Goal: Transaction & Acquisition: Purchase product/service

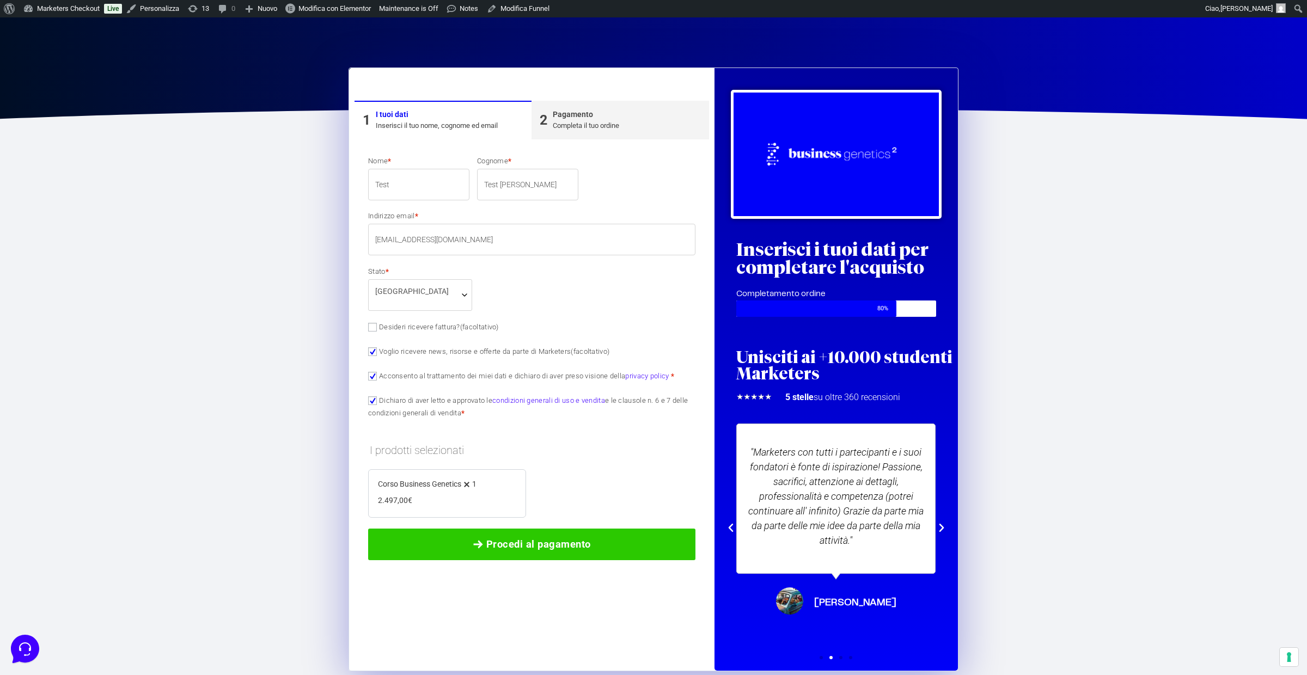
scroll to position [325, 0]
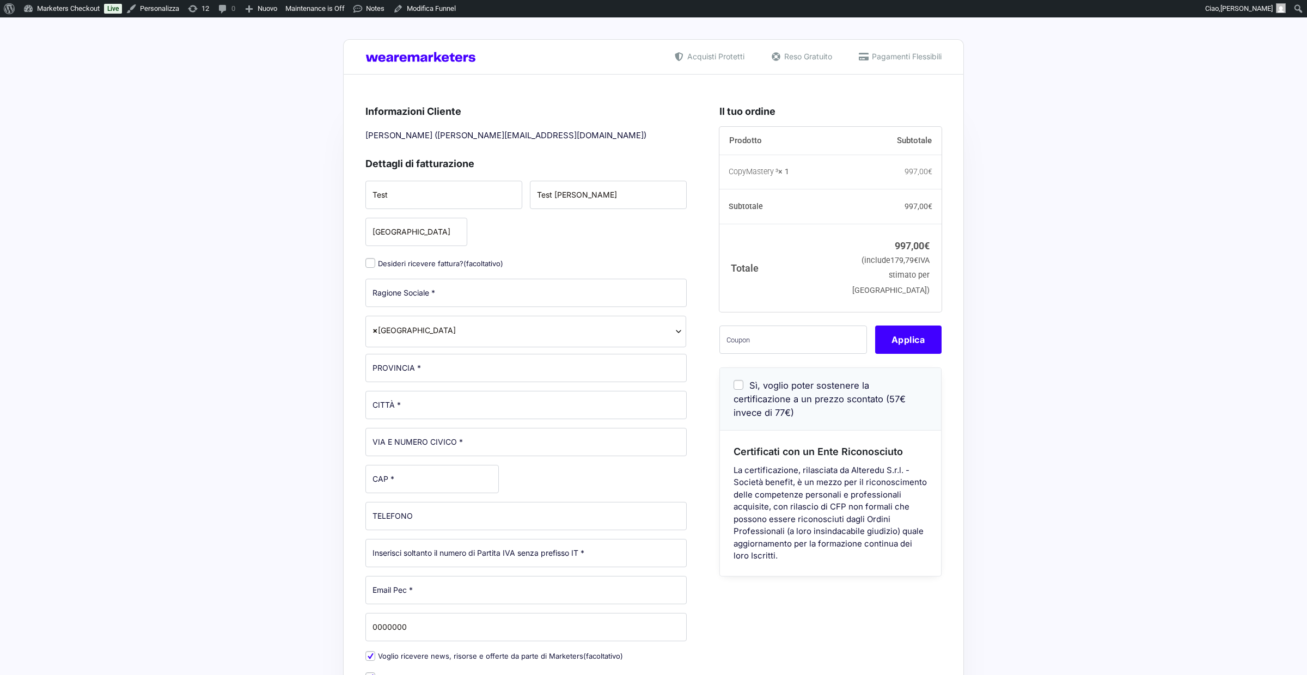
select select
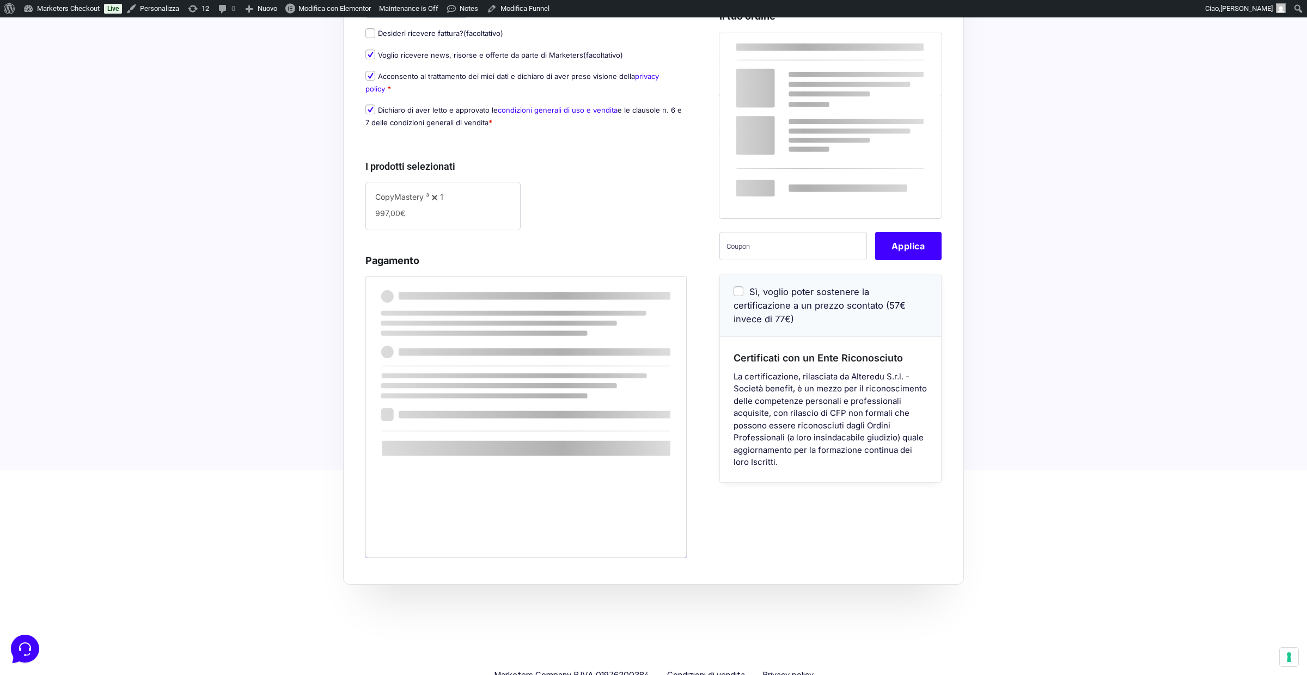
scroll to position [269, 0]
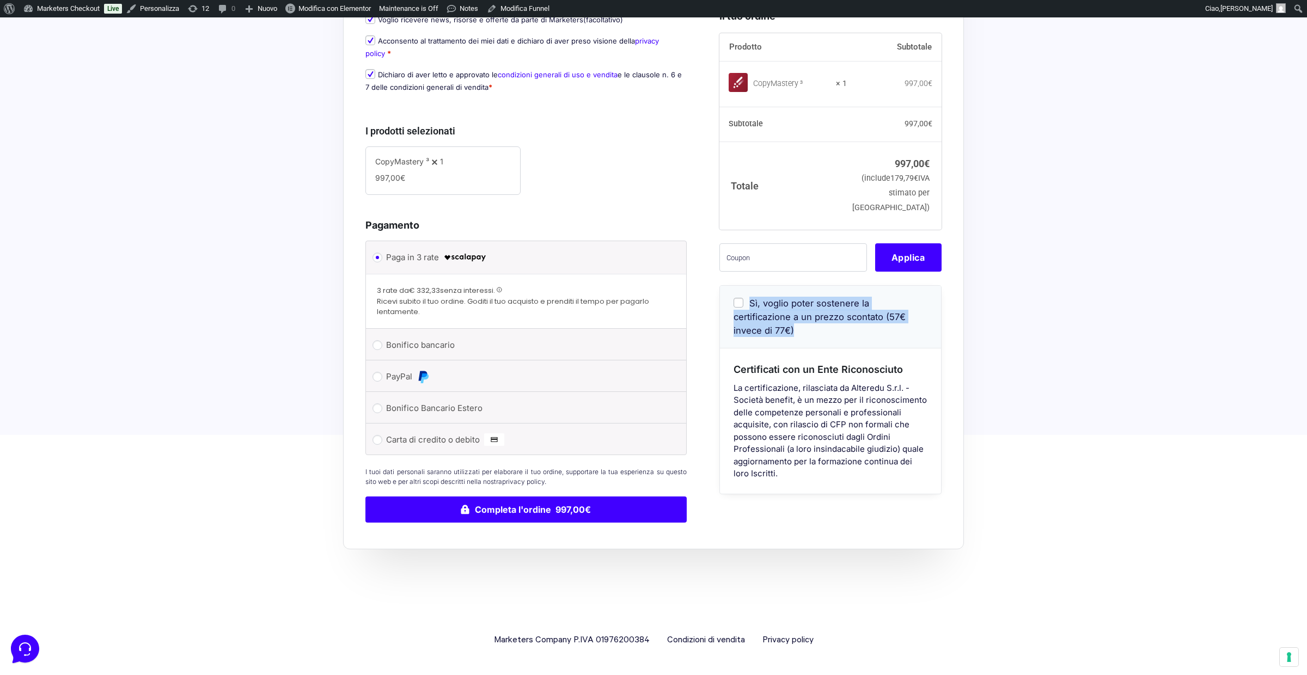
drag, startPoint x: 776, startPoint y: 339, endPoint x: 751, endPoint y: 317, distance: 32.8
click at [751, 317] on div "Sì, voglio poter sostenere la certificazione a un prezzo scontato (57€ invece d…" at bounding box center [830, 316] width 221 height 63
copy span "Sì, voglio poter sostenere la certificazione a un prezzo scontato (57€ invece d…"
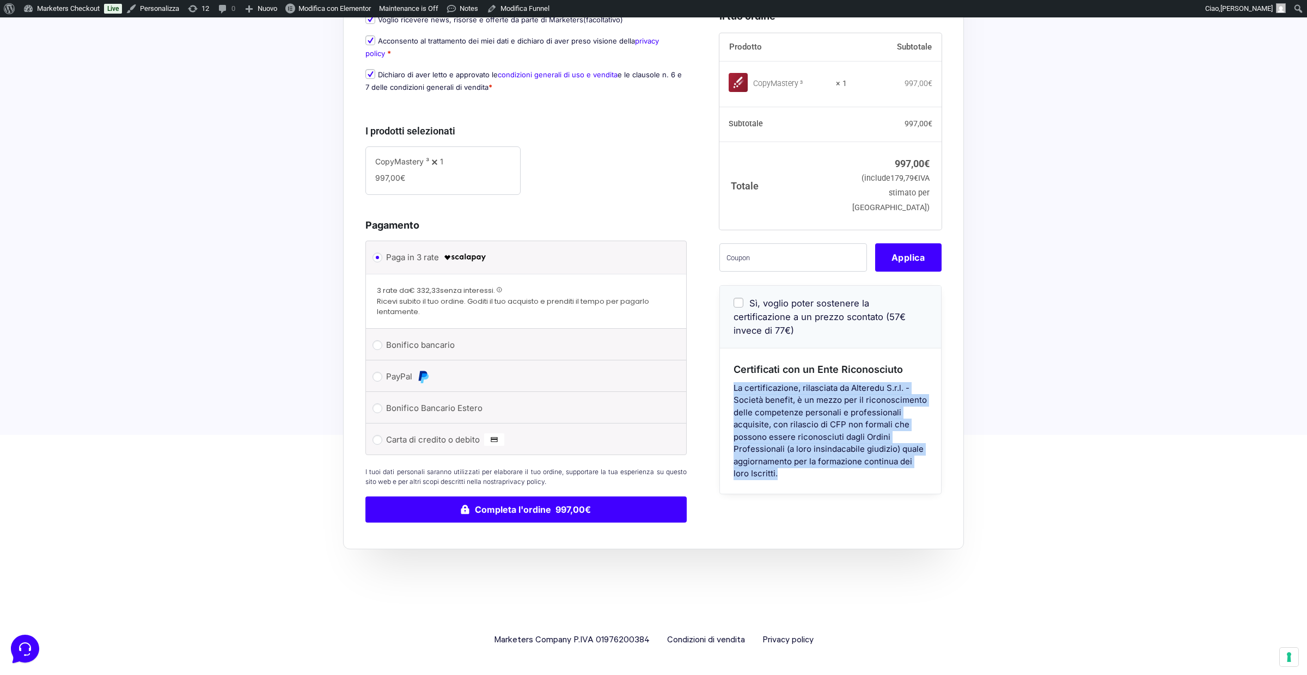
drag, startPoint x: 734, startPoint y: 401, endPoint x: 866, endPoint y: 498, distance: 163.7
click at [866, 493] on div "Certificati con un Ente Riconosciuto La certificazione, rilasciata da Alteredu …" at bounding box center [830, 420] width 221 height 145
copy p "La certificazione, rilasciata da Alteredu S.r.l. - Società benefit, è un mezzo …"
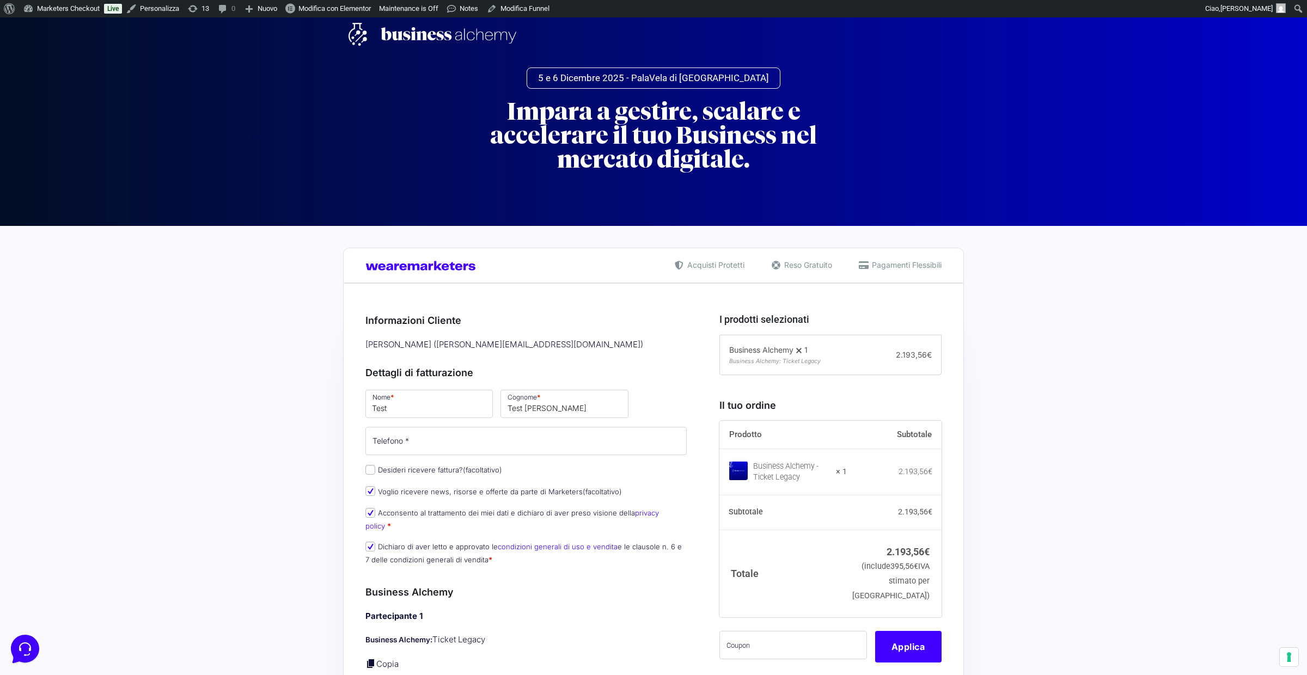
scroll to position [581, 0]
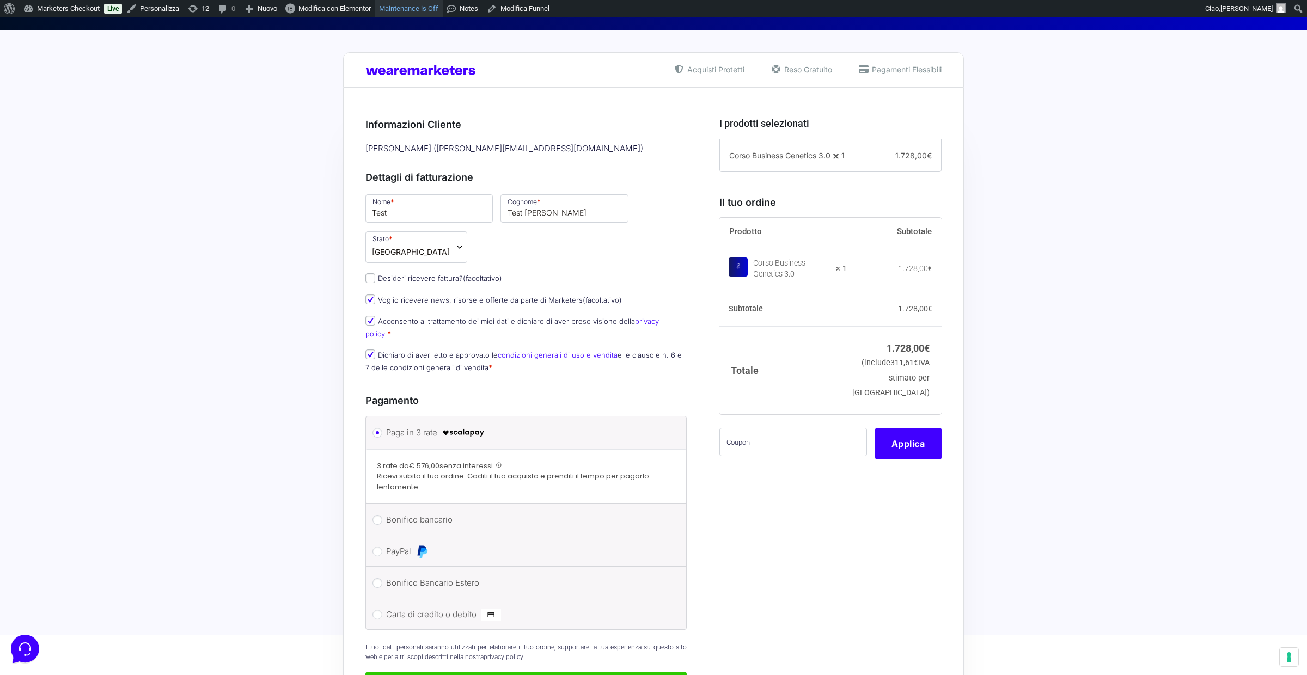
scroll to position [203, 0]
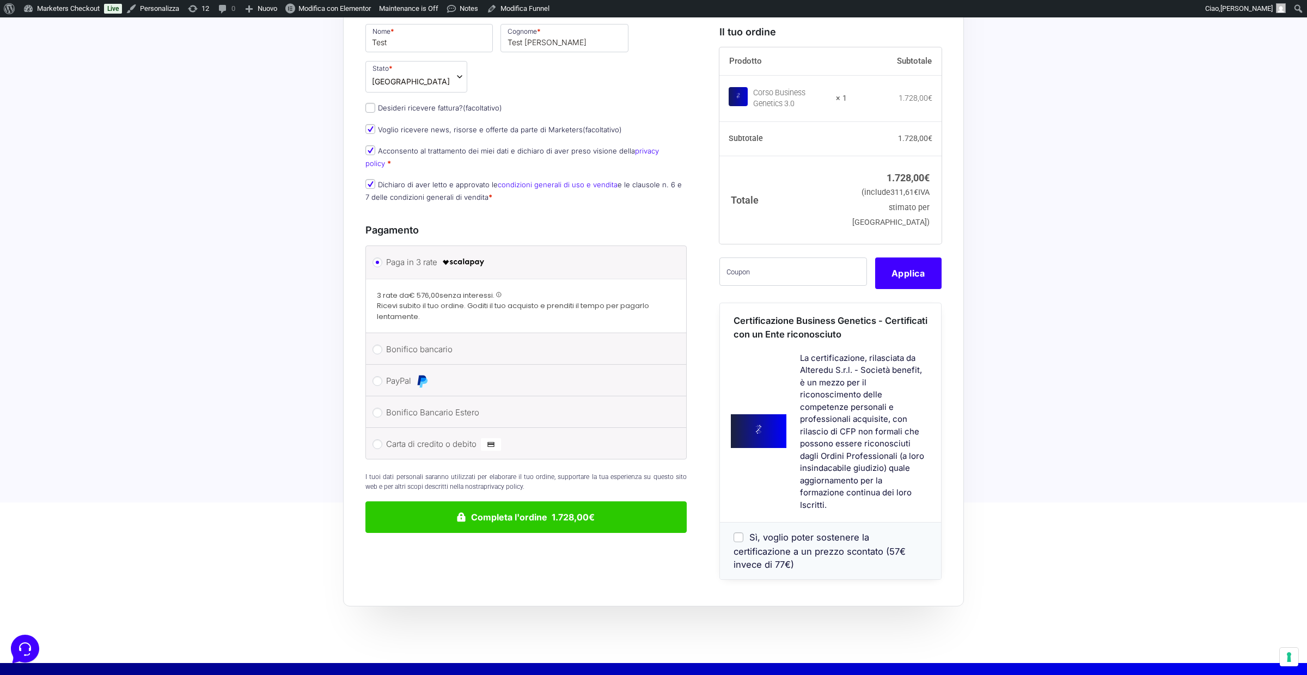
scroll to position [367, 0]
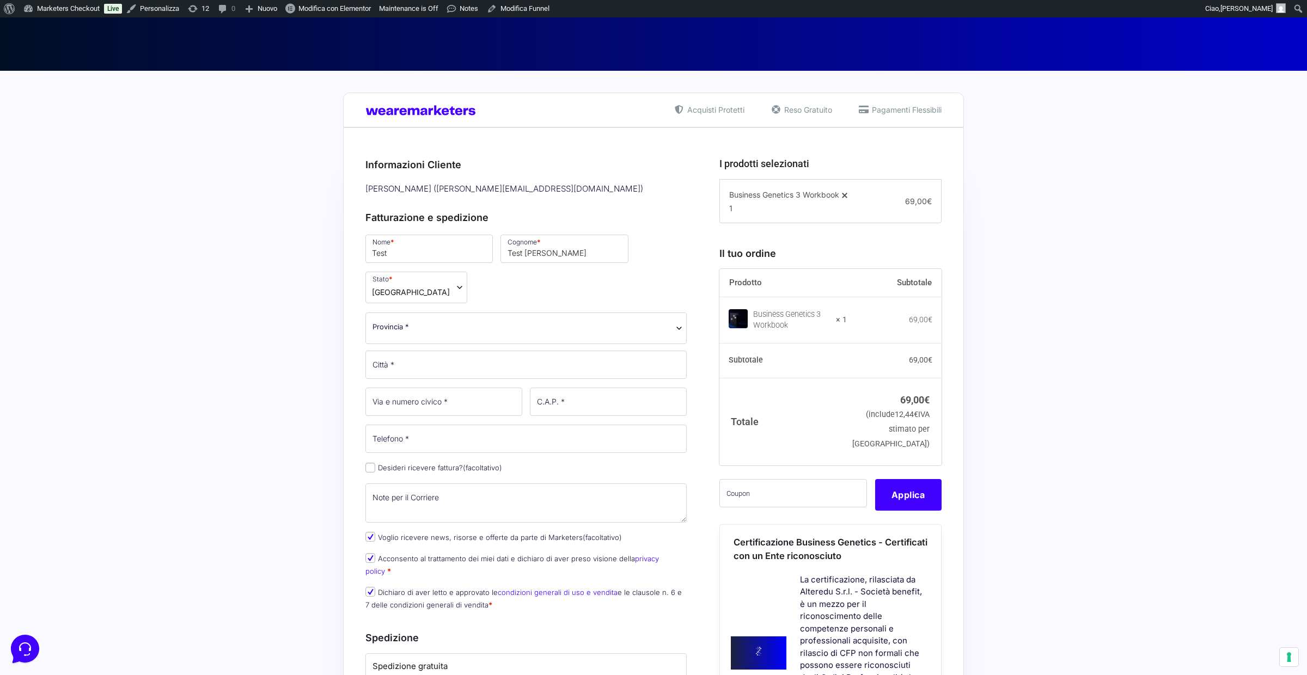
scroll to position [142, 0]
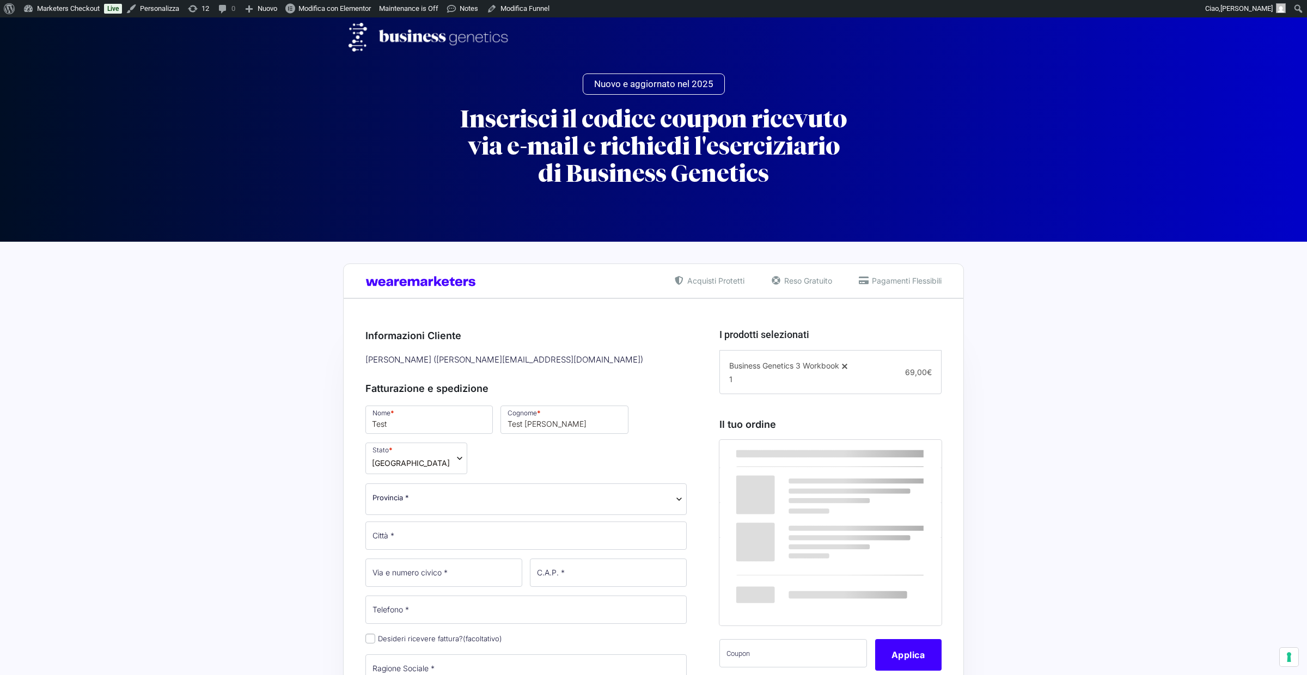
select select
